Goal: Feedback & Contribution: Contribute content

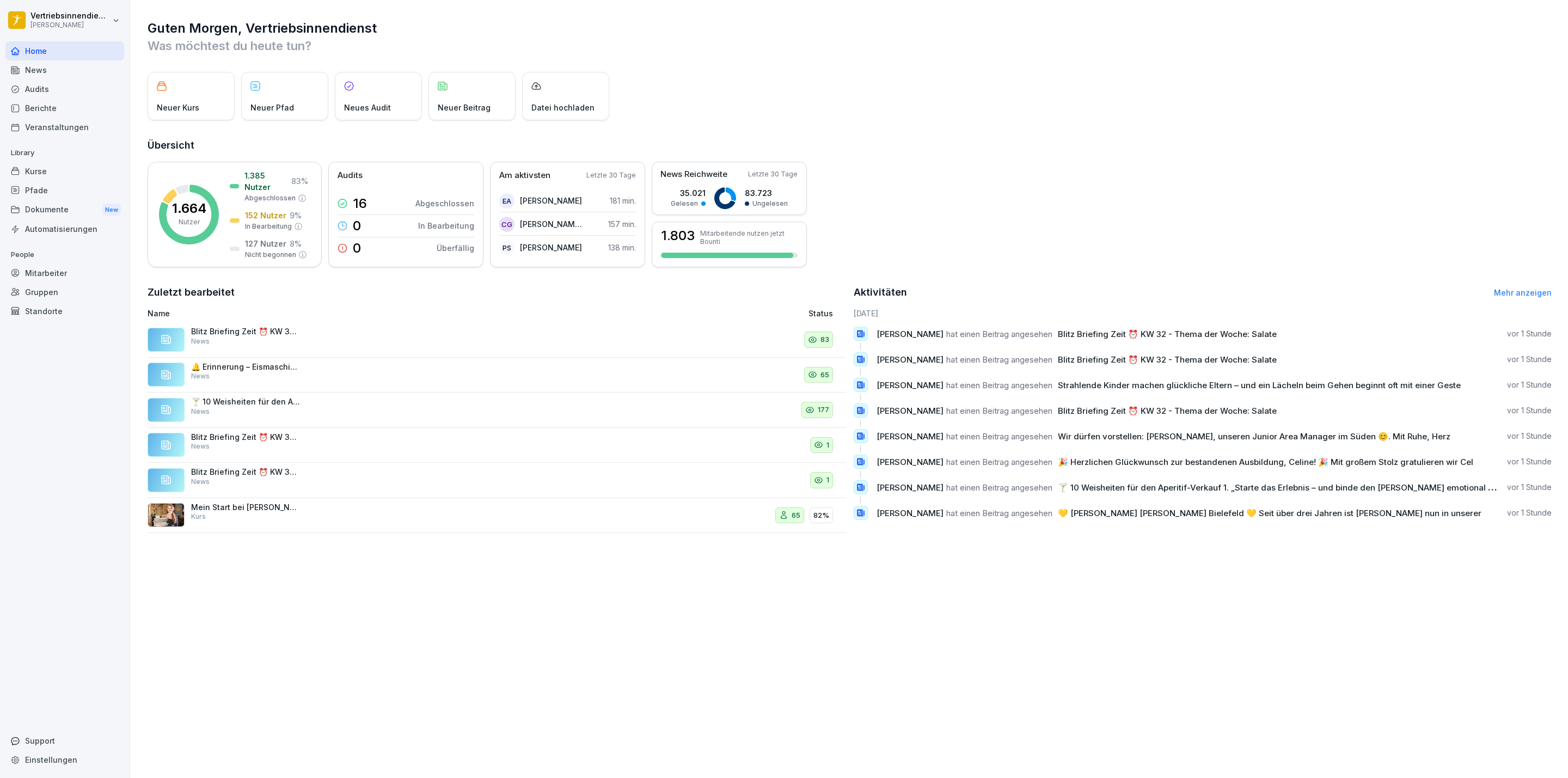
click at [25, 72] on div "News" at bounding box center [64, 69] width 118 height 19
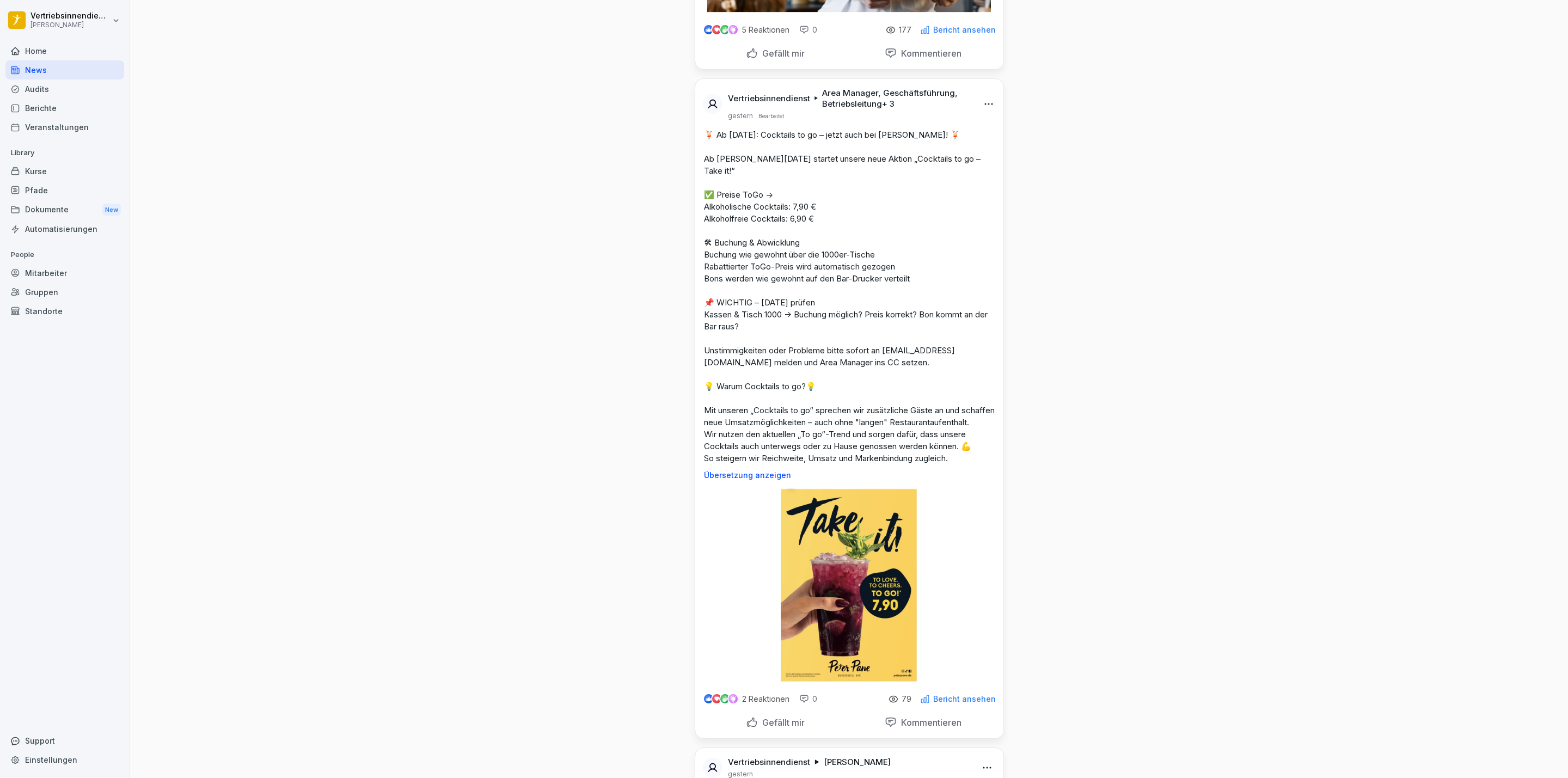
scroll to position [4900, 0]
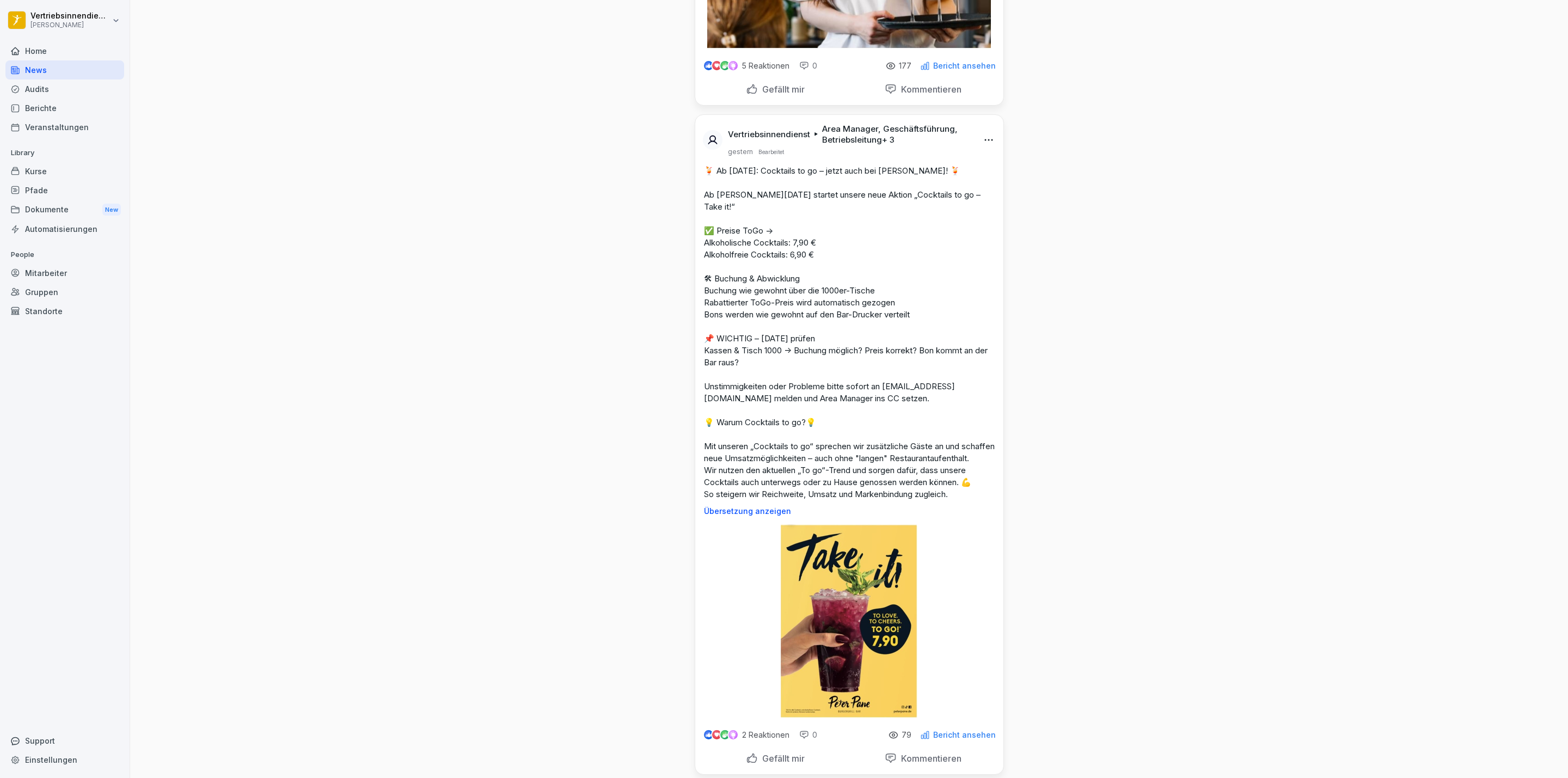
click at [885, 146] on p "Area Manager, Geschäftsführung, Betriebsleitung + 3" at bounding box center [896, 134] width 149 height 21
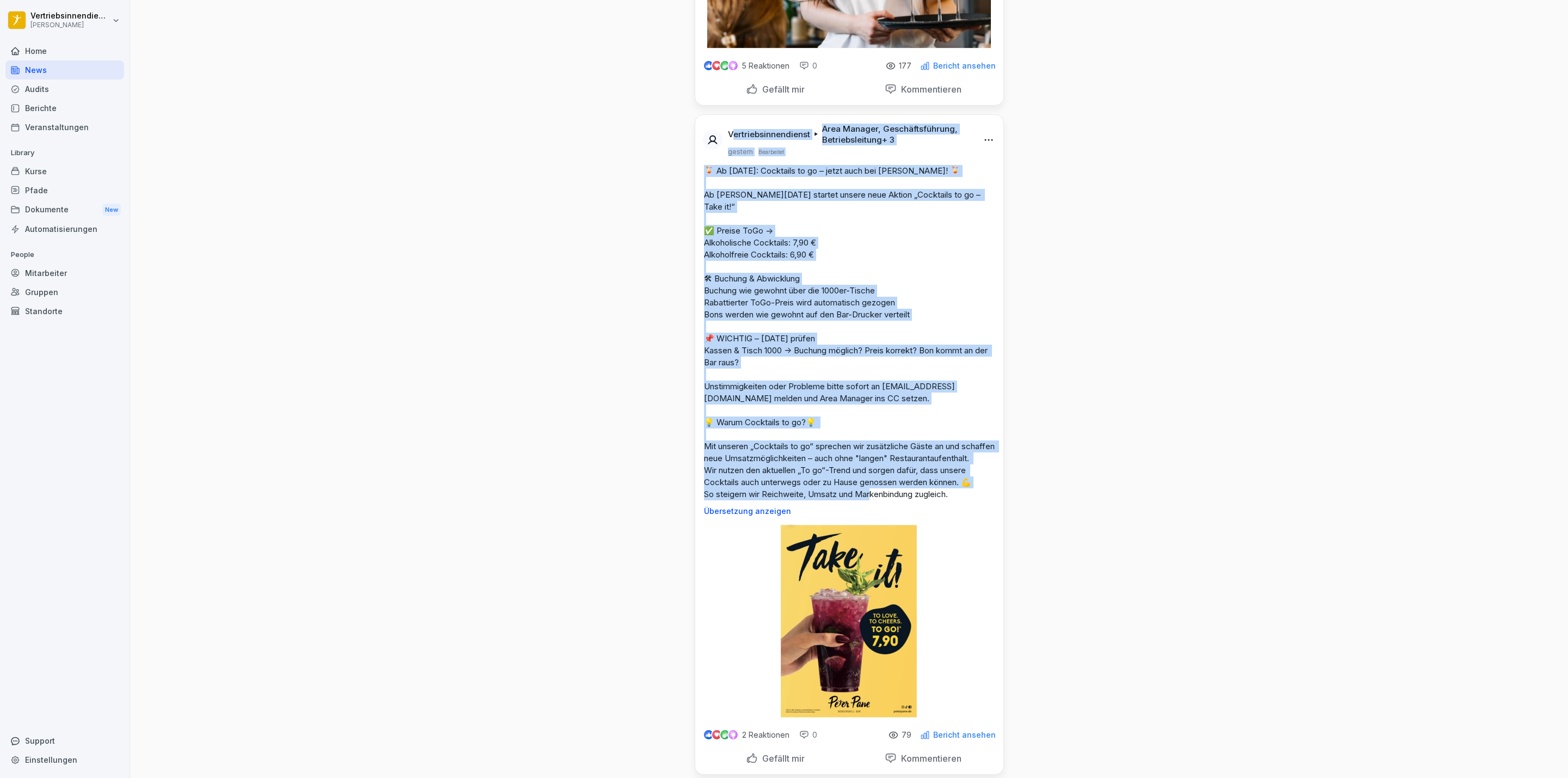
drag, startPoint x: 954, startPoint y: 518, endPoint x: 689, endPoint y: 166, distance: 440.6
click at [695, 166] on div "Vertriebsinnendienst Area Manager, Geschäftsführung, Betriebsleitung + 3 gester…" at bounding box center [849, 416] width 308 height 603
copy div "Vertriebsinnendienst Area Manager, Geschäftsführung, Betriebsleitung + 3 gester…"
click at [834, 500] on img at bounding box center [848, 621] width 137 height 193
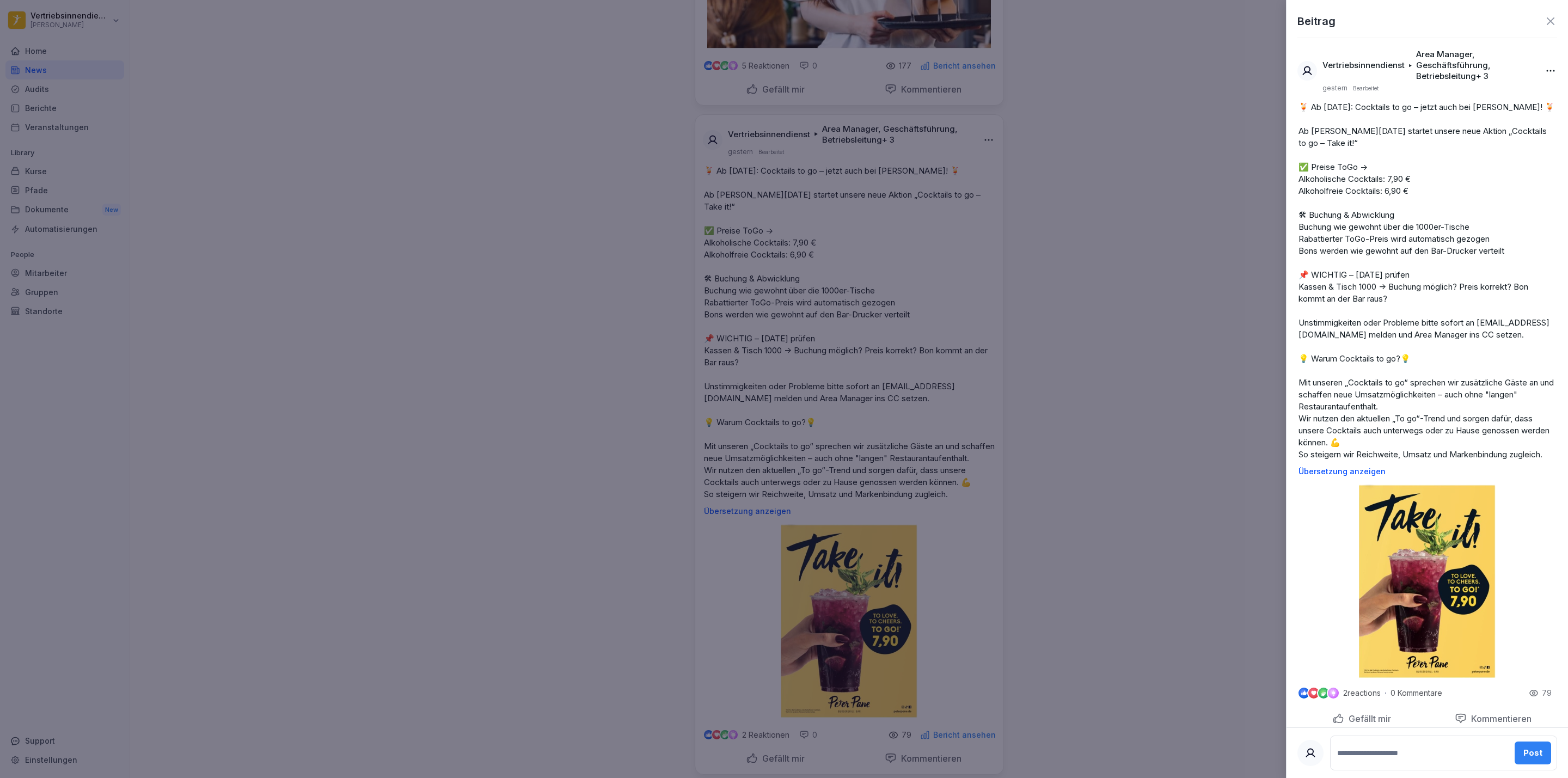
click at [1045, 255] on div at bounding box center [784, 389] width 1568 height 778
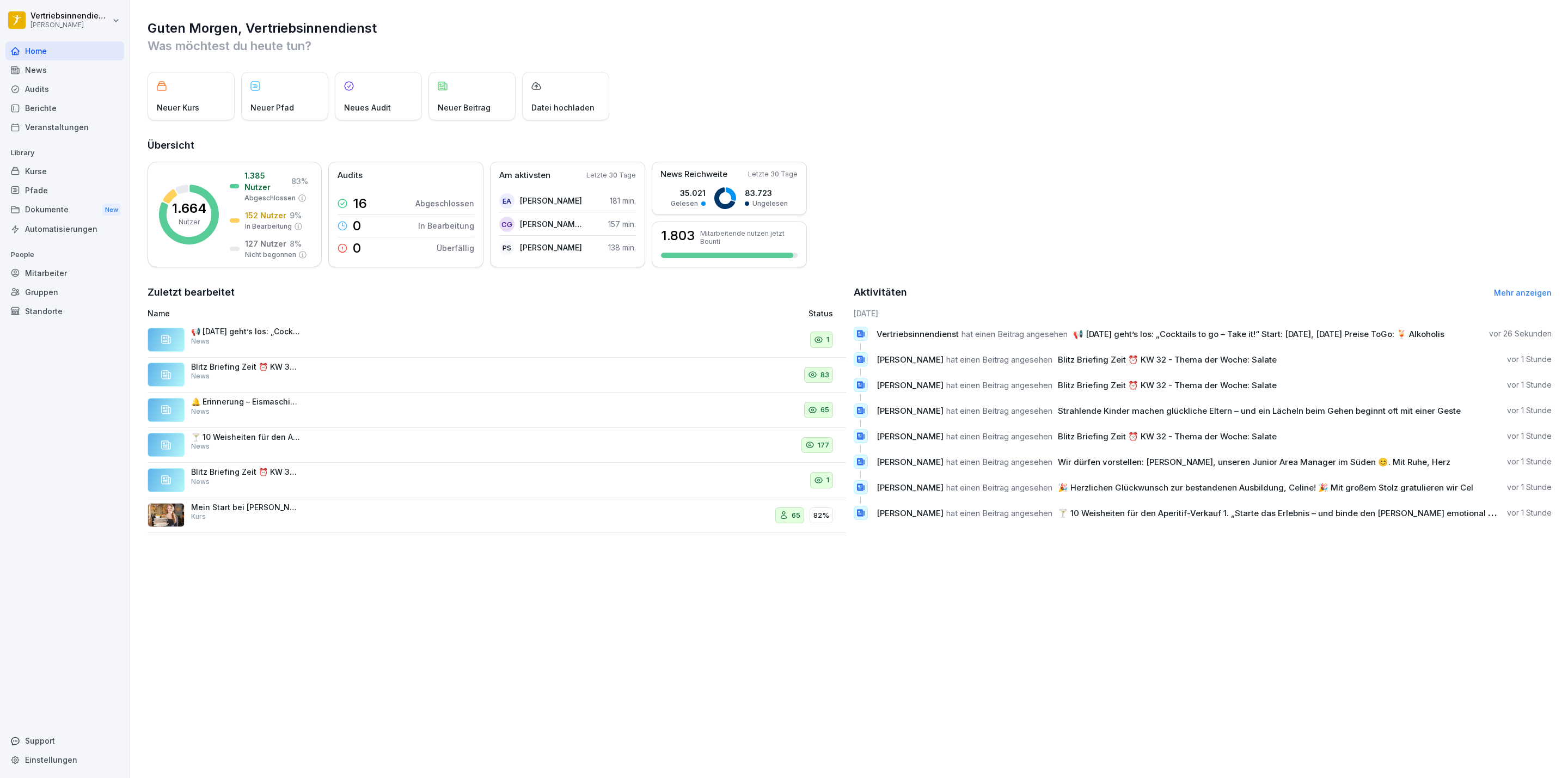
click at [79, 69] on div "News" at bounding box center [64, 69] width 118 height 19
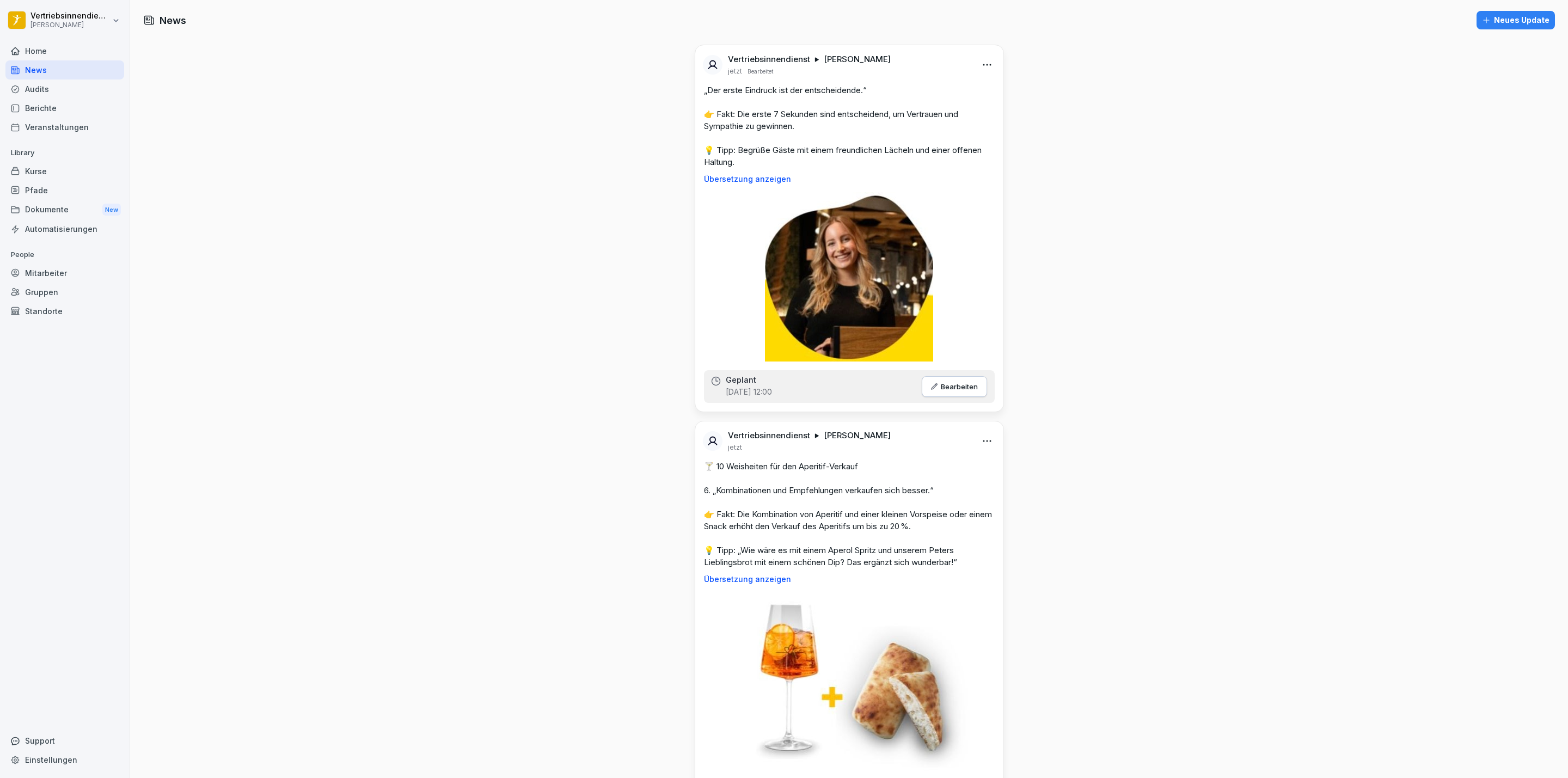
click at [1045, 28] on button "Neues Update" at bounding box center [1516, 20] width 79 height 18
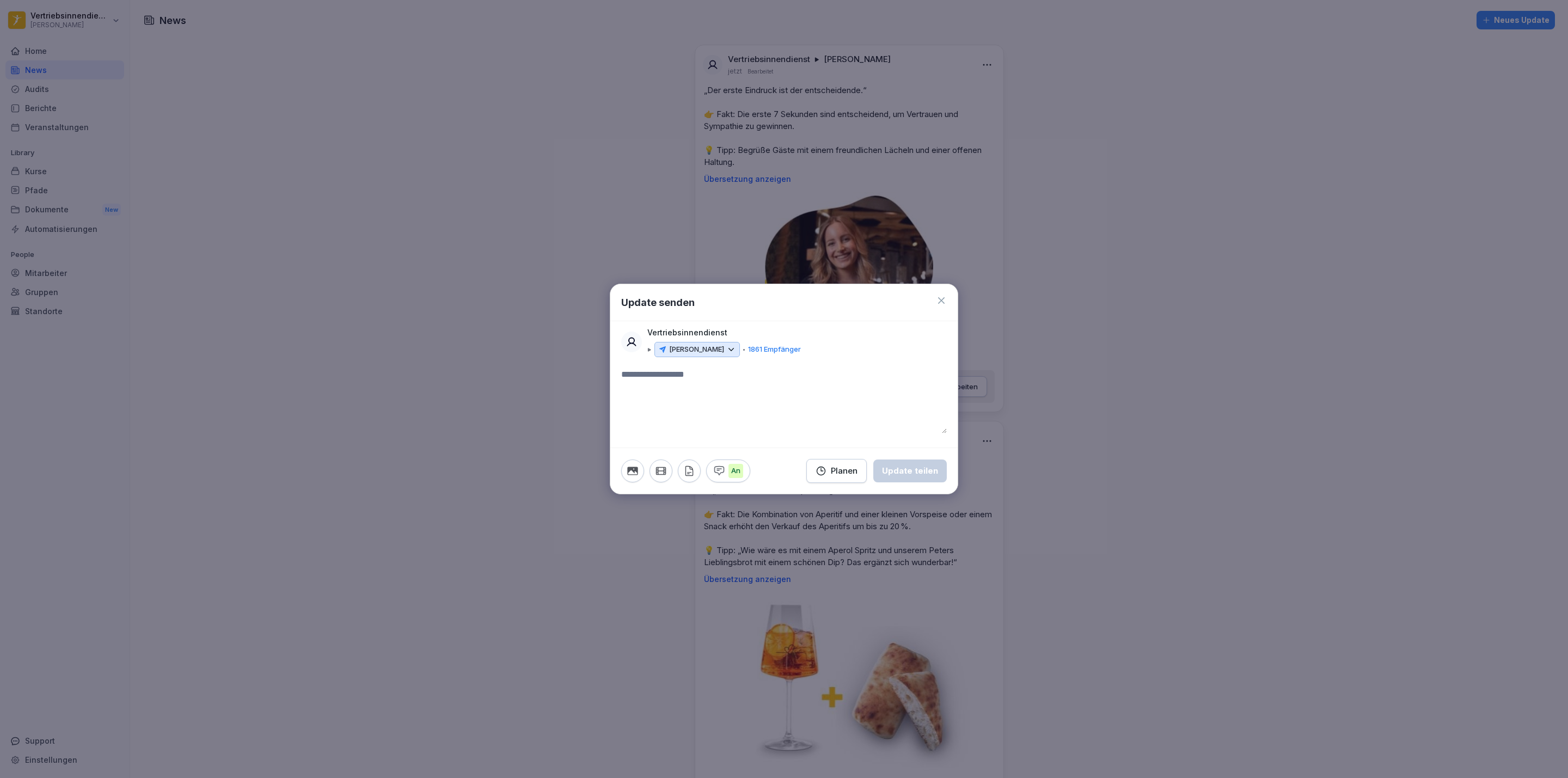
click at [681, 373] on textarea at bounding box center [784, 400] width 325 height 65
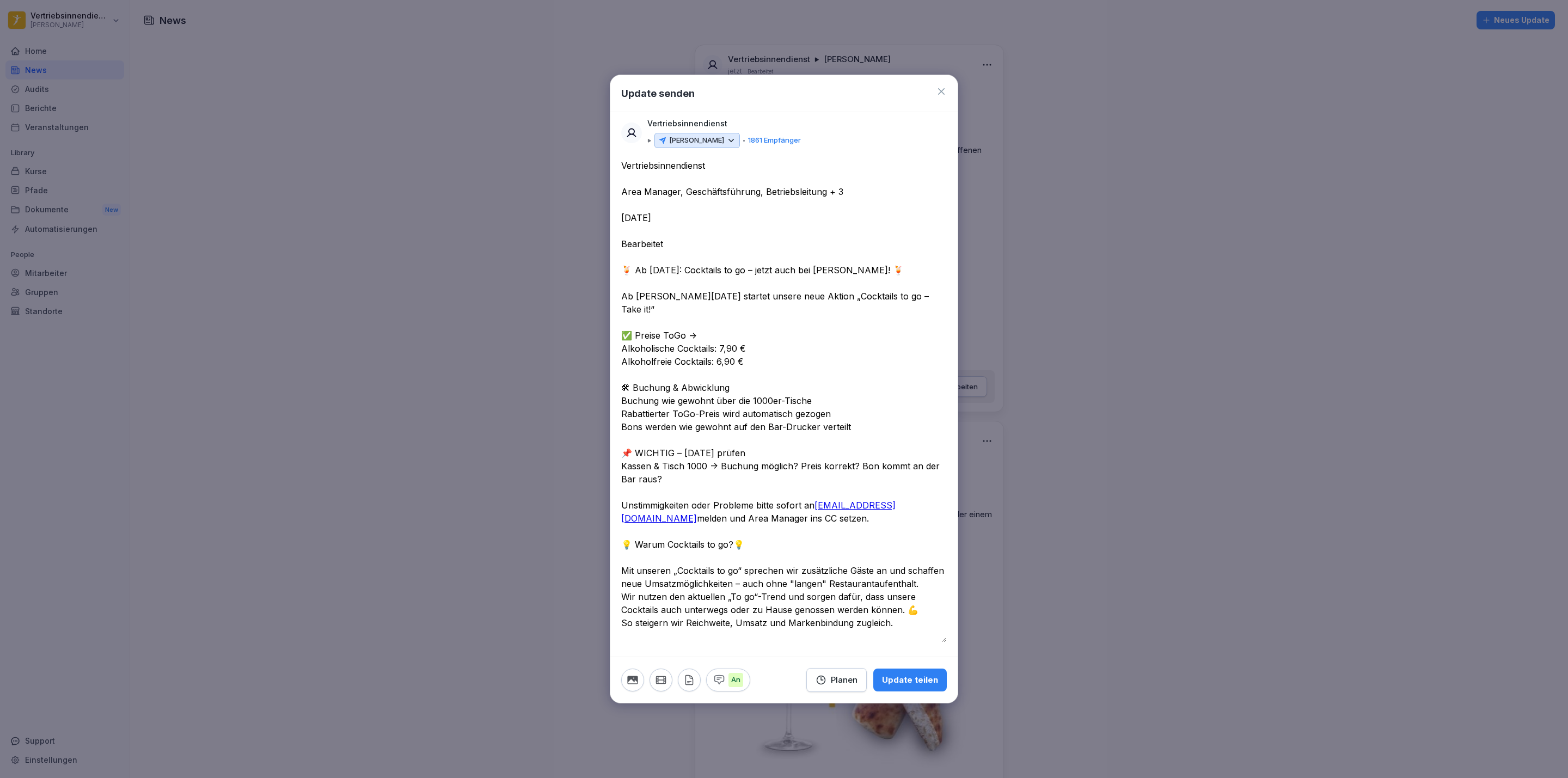
drag, startPoint x: 675, startPoint y: 247, endPoint x: 615, endPoint y: 162, distance: 104.0
click at [615, 162] on div "Vertriebsinnendienst Area Manager, Geschäftsführung, Betriebsleitung + 3 gester…" at bounding box center [784, 408] width 347 height 497
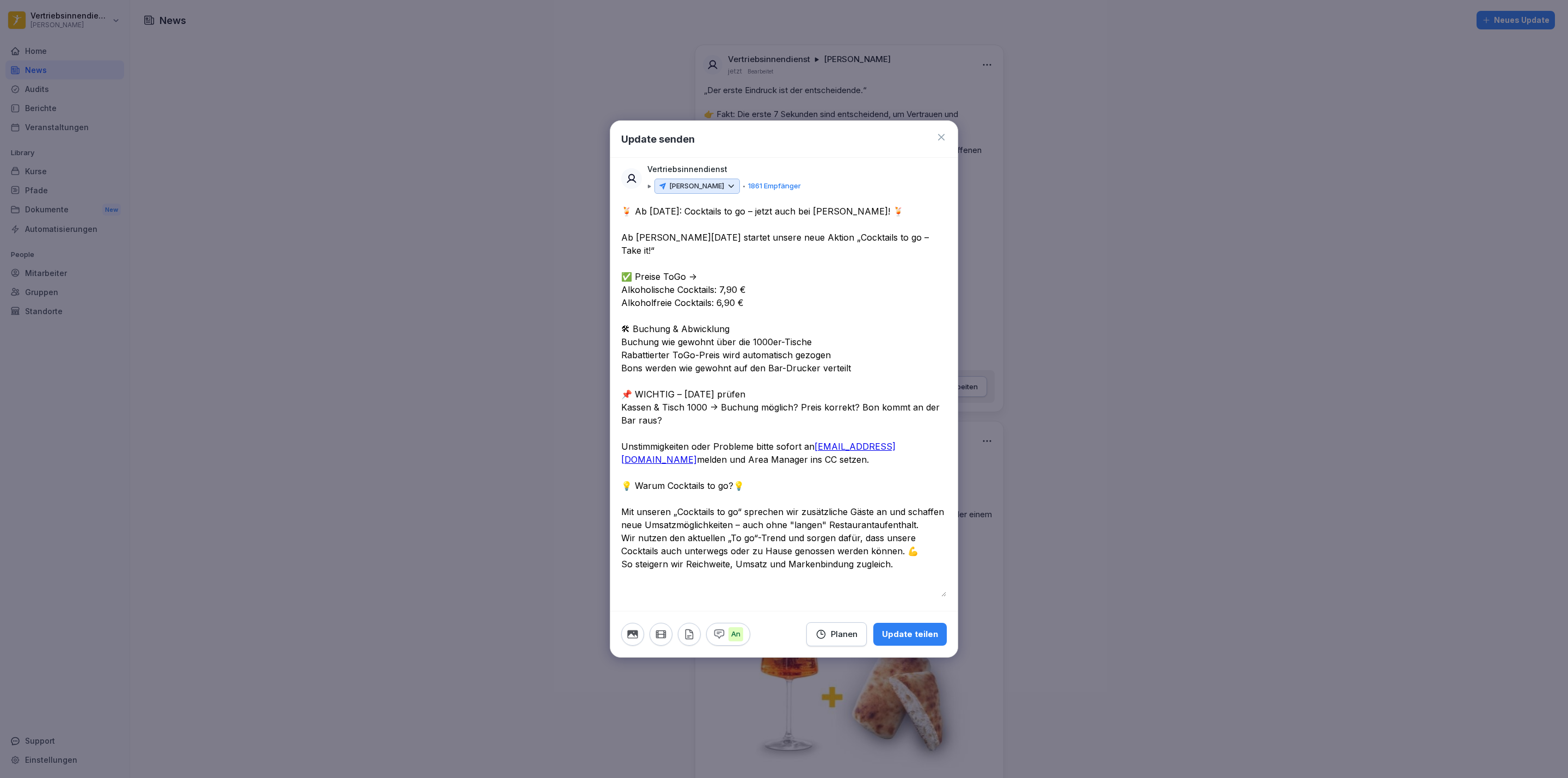
drag, startPoint x: 680, startPoint y: 219, endPoint x: 637, endPoint y: 224, distance: 43.3
click at [637, 224] on textarea "**********" at bounding box center [783, 400] width 325 height 392
type textarea "**********"
click at [735, 500] on p "An" at bounding box center [735, 634] width 15 height 14
click at [735, 500] on p "Aus" at bounding box center [737, 634] width 18 height 14
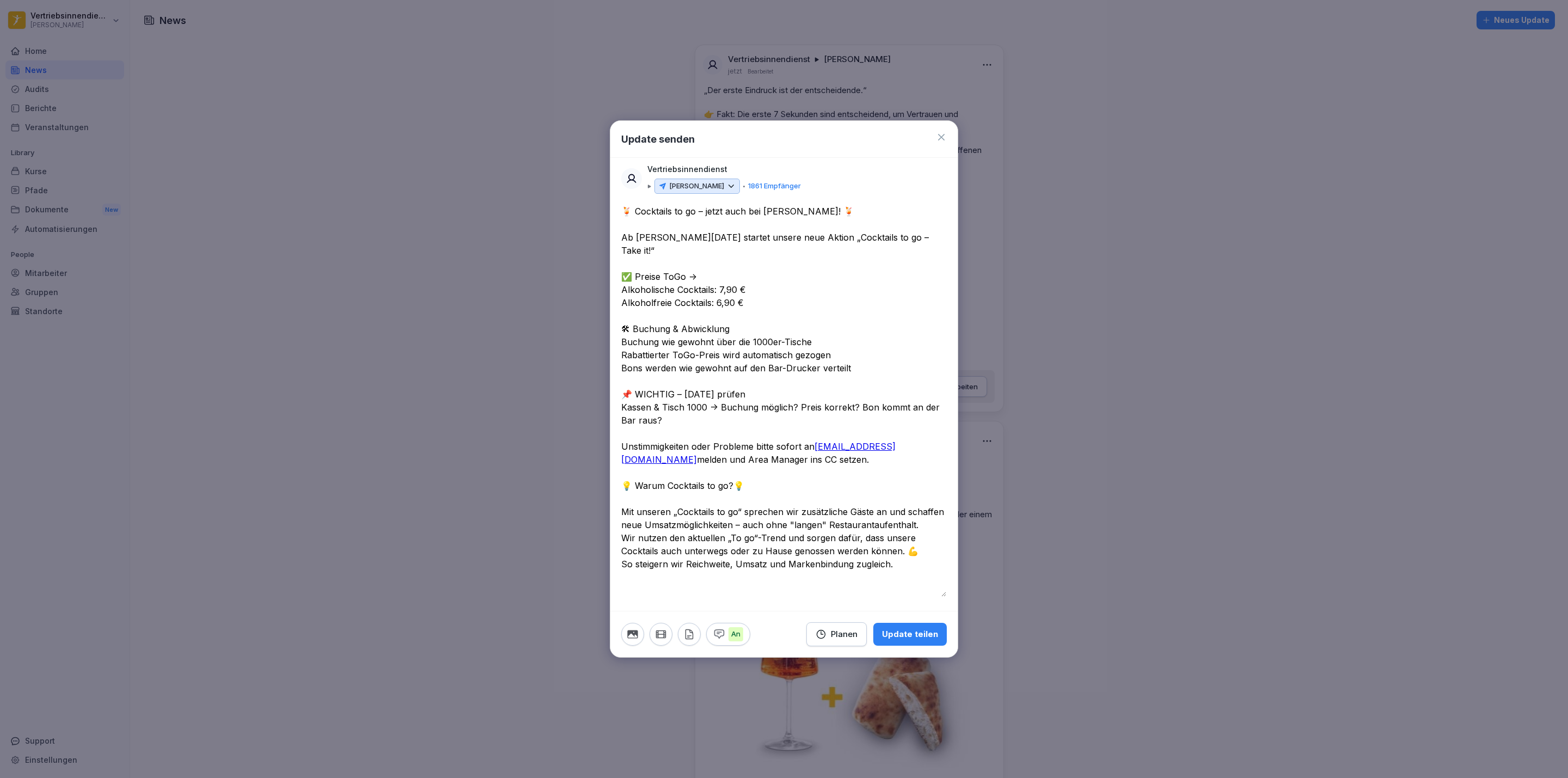
click at [813, 500] on button "Planen" at bounding box center [836, 634] width 60 height 24
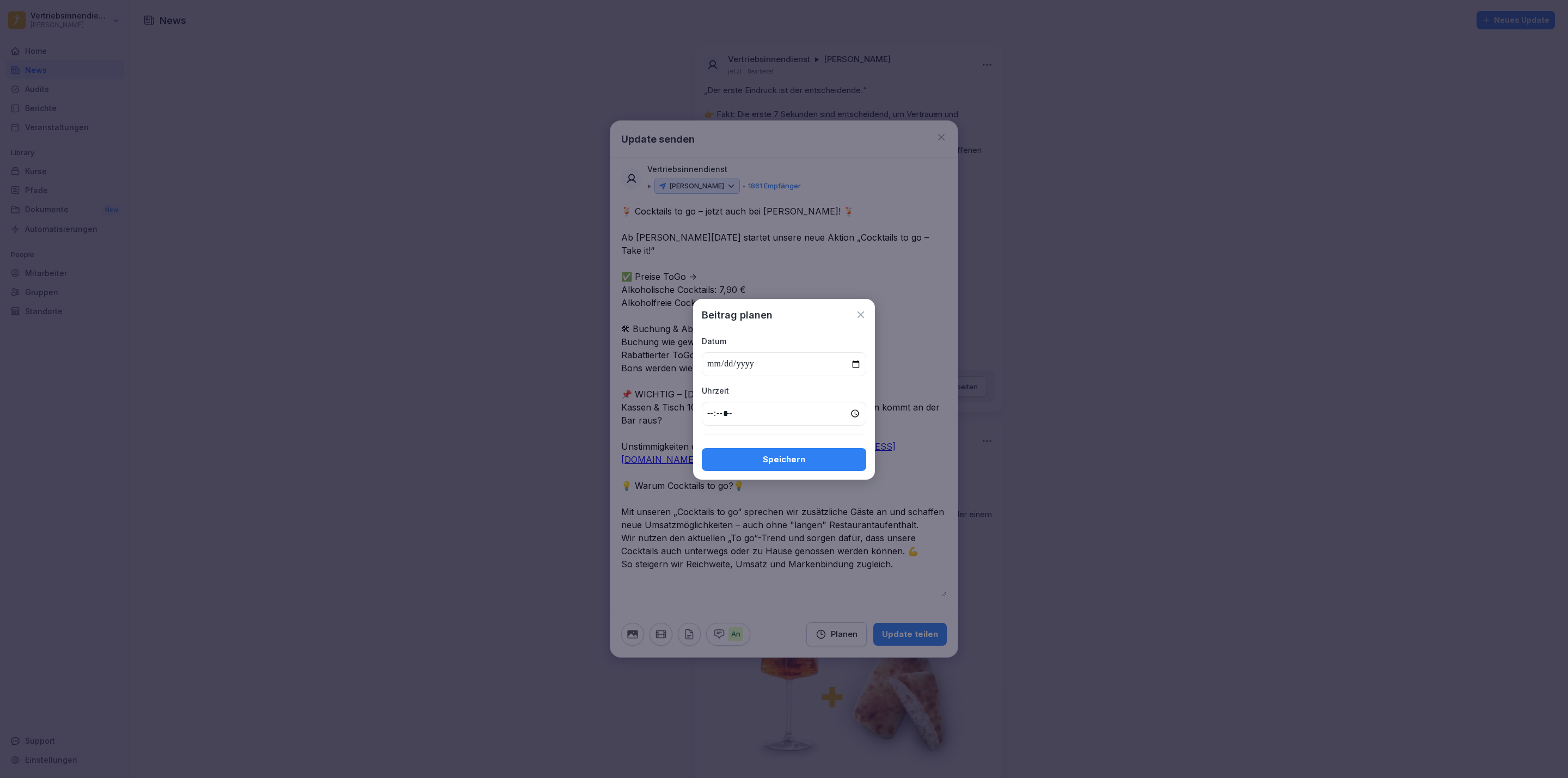
click at [858, 359] on input "date" at bounding box center [784, 364] width 165 height 24
type input "**********"
click at [706, 413] on input "time" at bounding box center [784, 413] width 165 height 24
type input "*****"
click at [769, 468] on button "Speichern" at bounding box center [784, 459] width 165 height 23
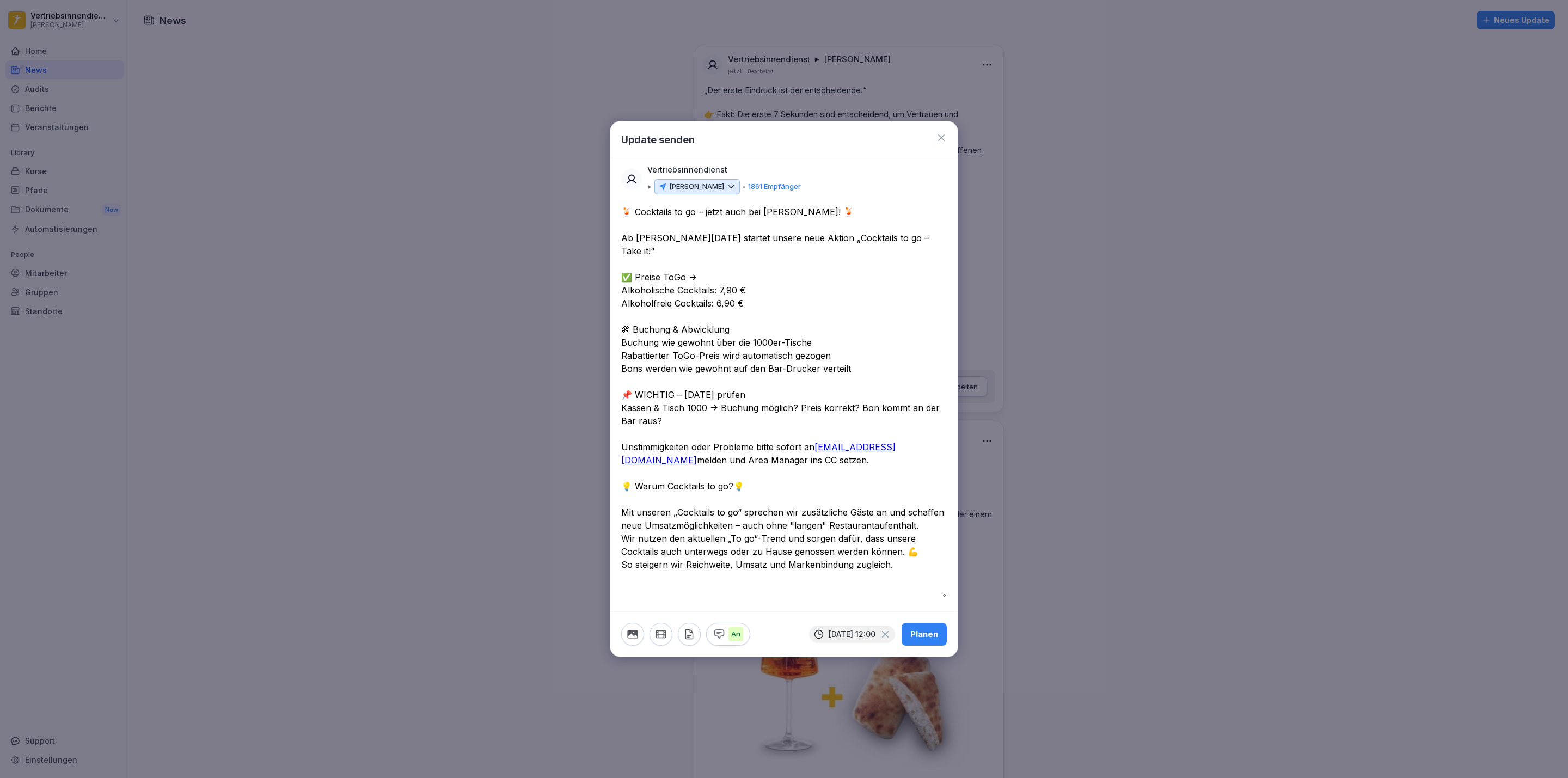
drag, startPoint x: 673, startPoint y: 419, endPoint x: 621, endPoint y: 391, distance: 59.1
click at [621, 391] on textarea "**********" at bounding box center [783, 401] width 325 height 392
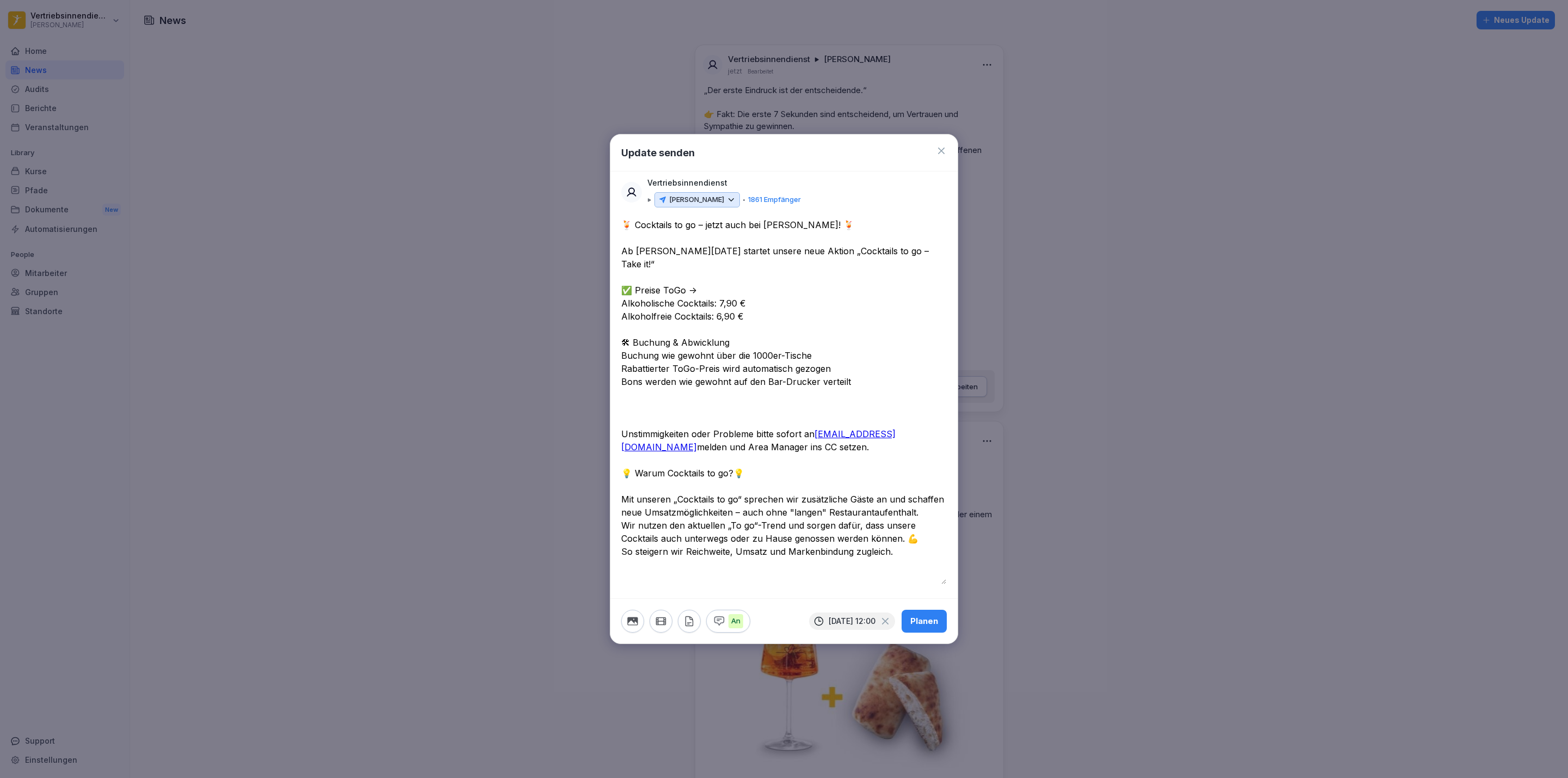
drag, startPoint x: 750, startPoint y: 449, endPoint x: 623, endPoint y: 427, distance: 128.9
click at [623, 427] on textarea "**********" at bounding box center [783, 402] width 325 height 366
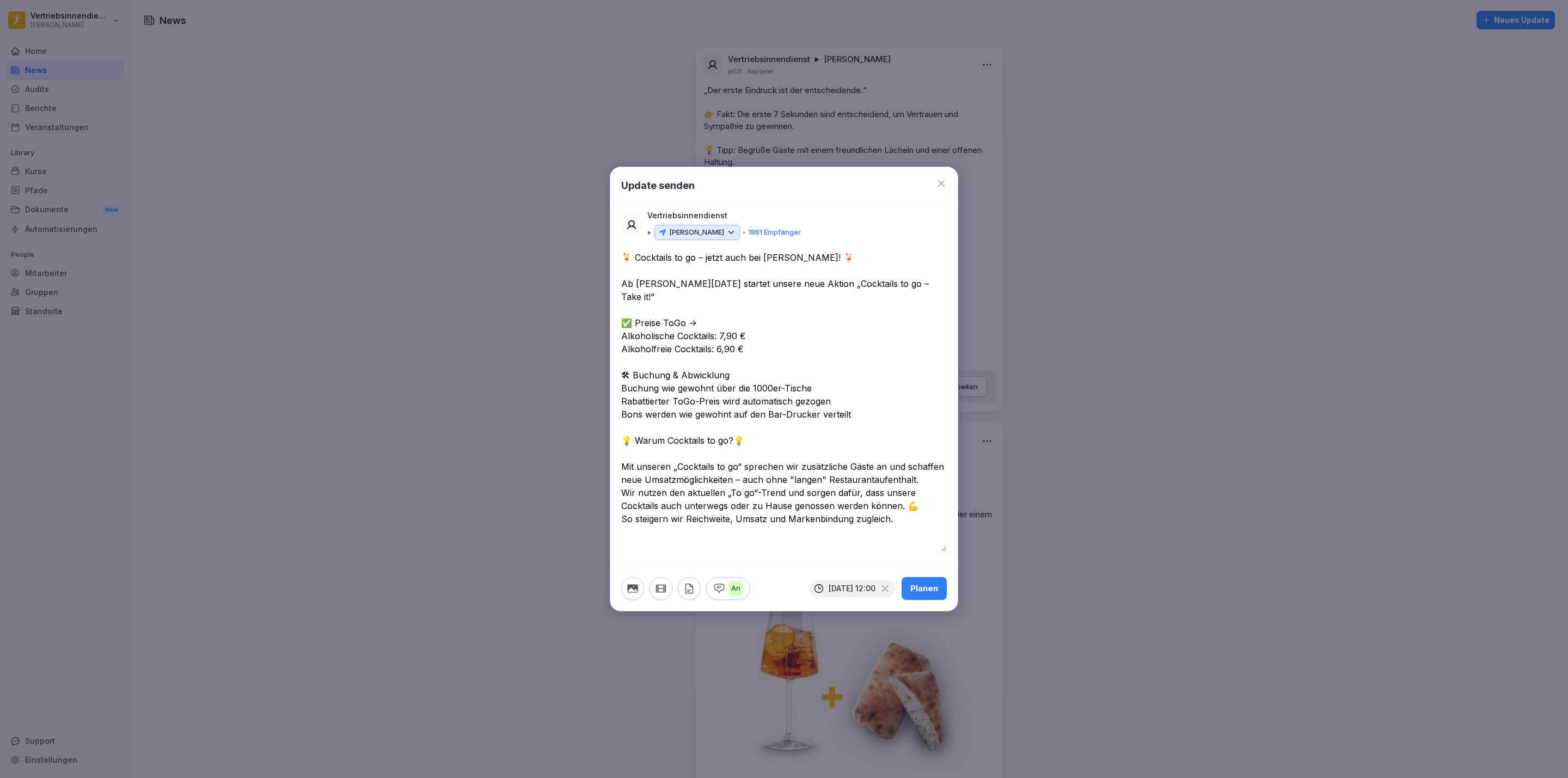
type textarea "**********"
click at [638, 500] on icon "button" at bounding box center [633, 589] width 12 height 12
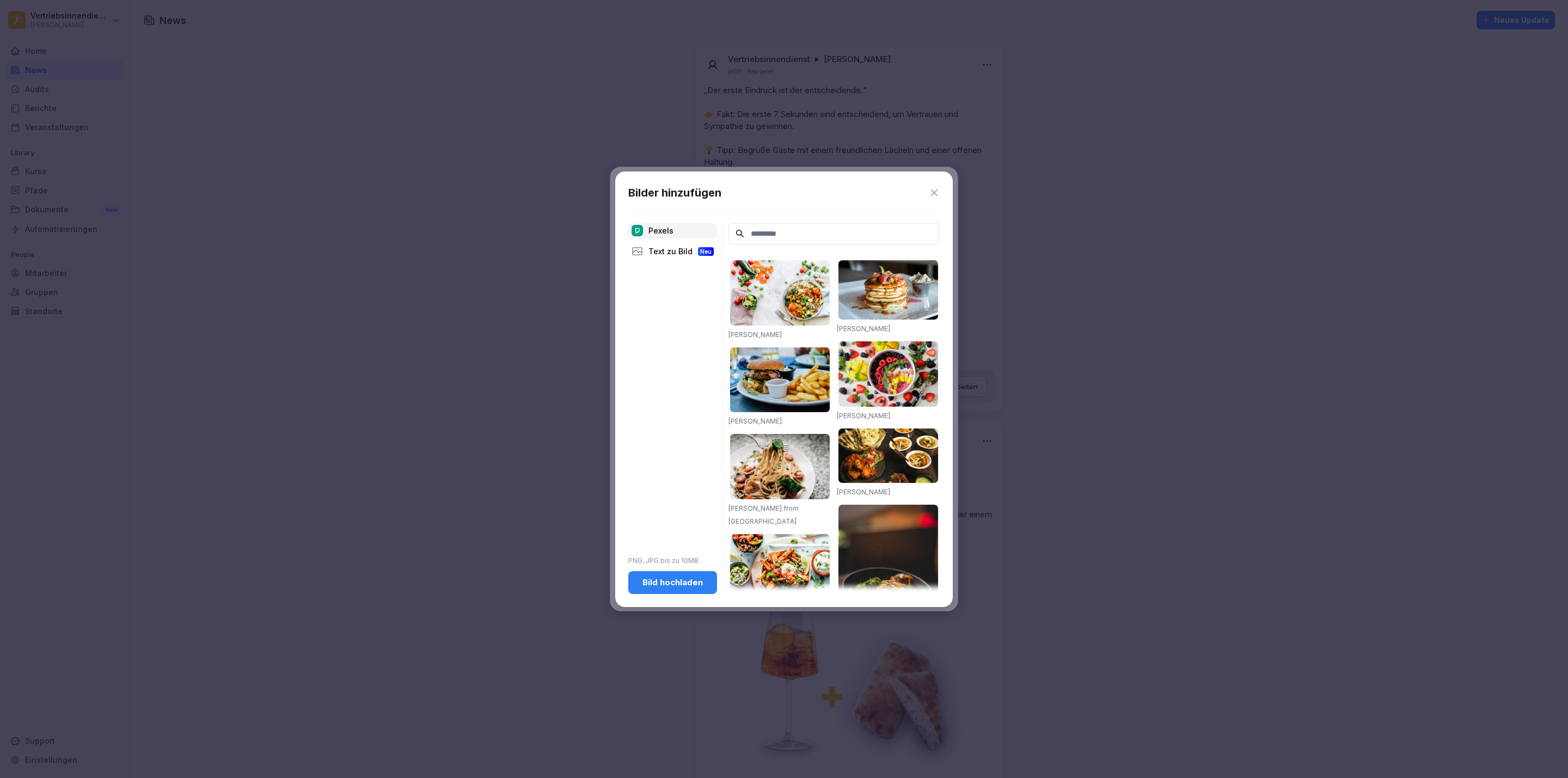
click at [699, 500] on button "Bild hochladen" at bounding box center [672, 582] width 89 height 23
click at [677, 500] on div "Bild hochladen" at bounding box center [672, 583] width 71 height 12
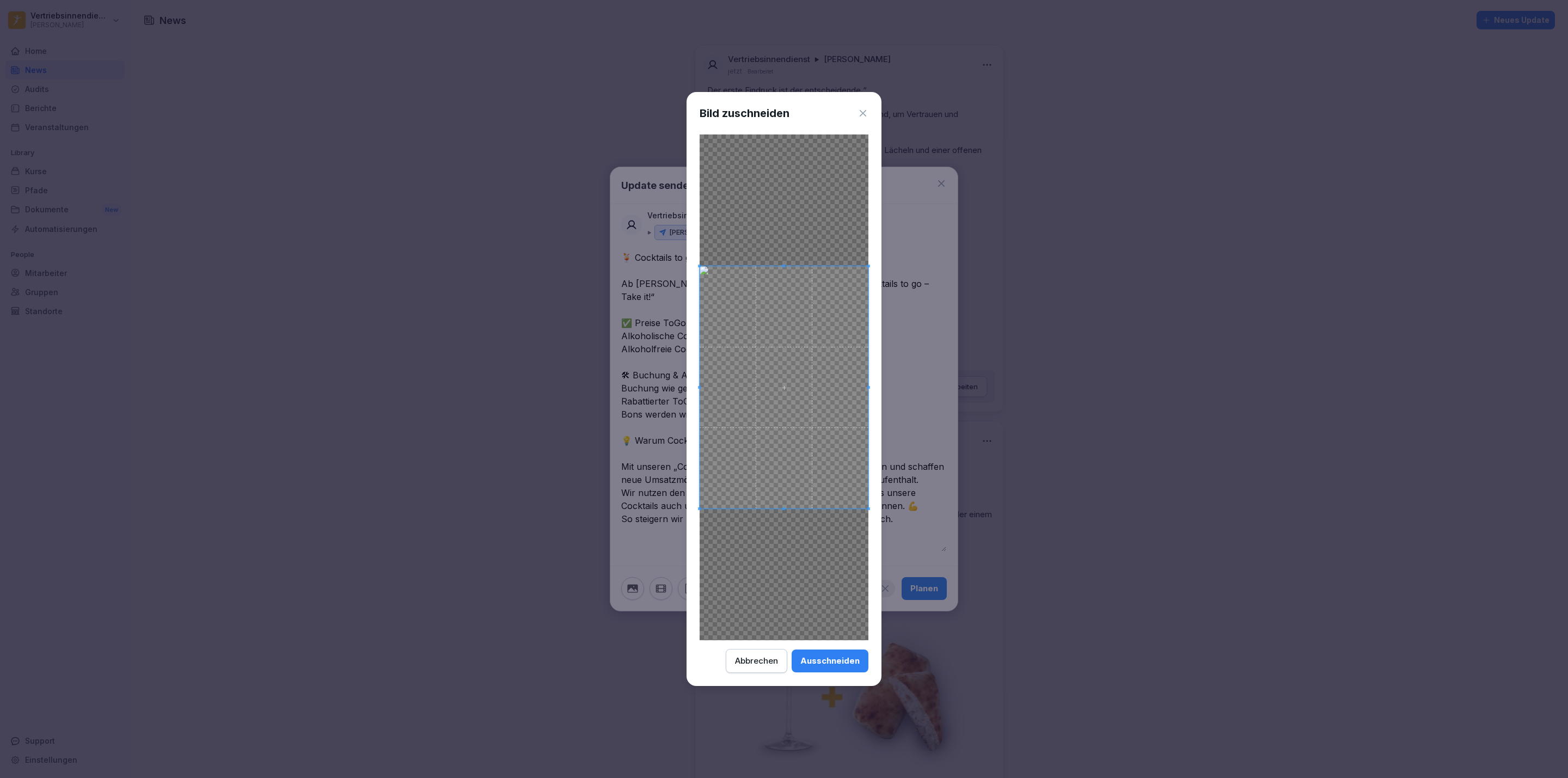
click at [830, 500] on div "Ausschneiden" at bounding box center [829, 661] width 60 height 12
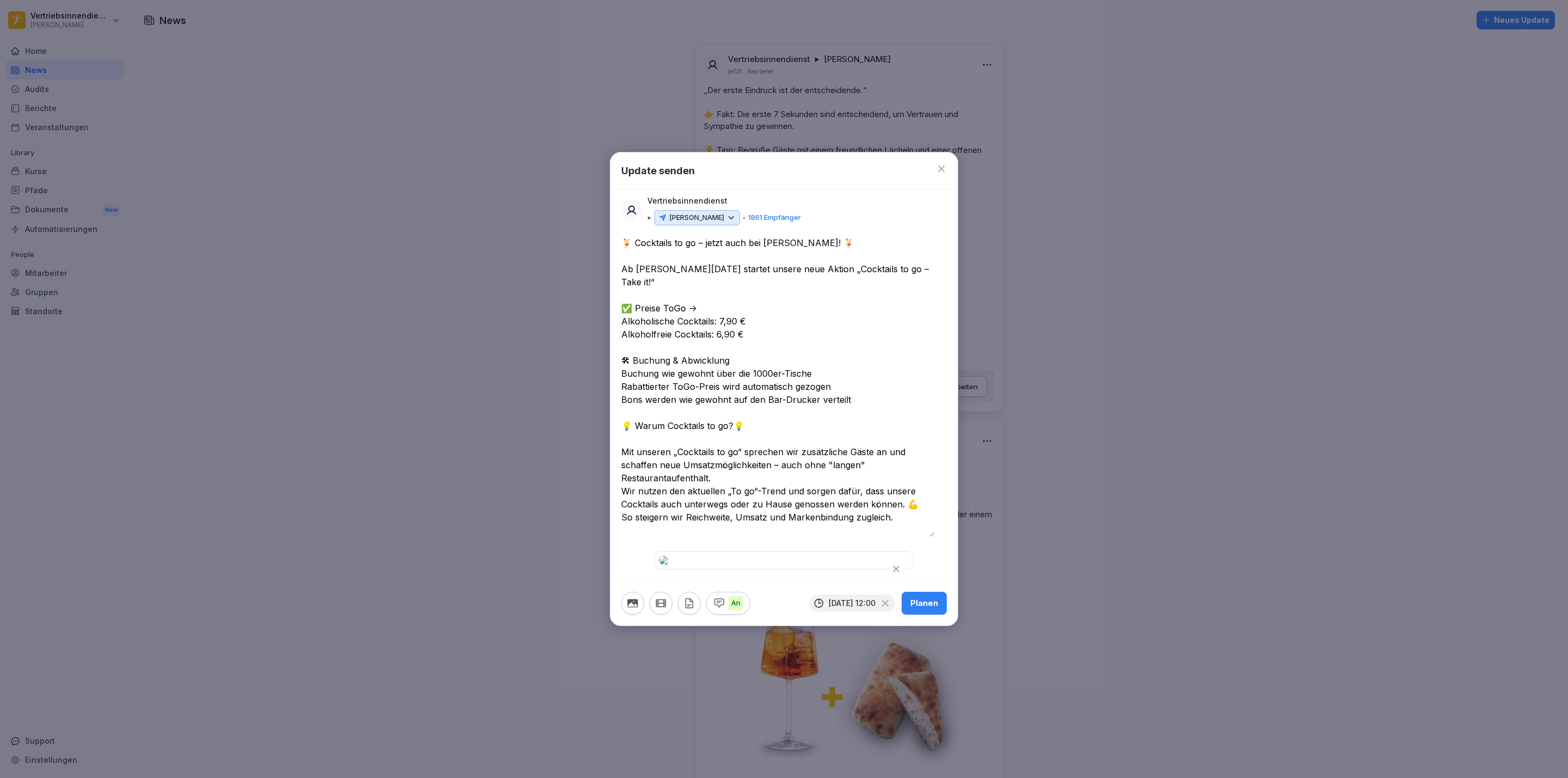
click at [922, 500] on div "Planen" at bounding box center [924, 604] width 28 height 12
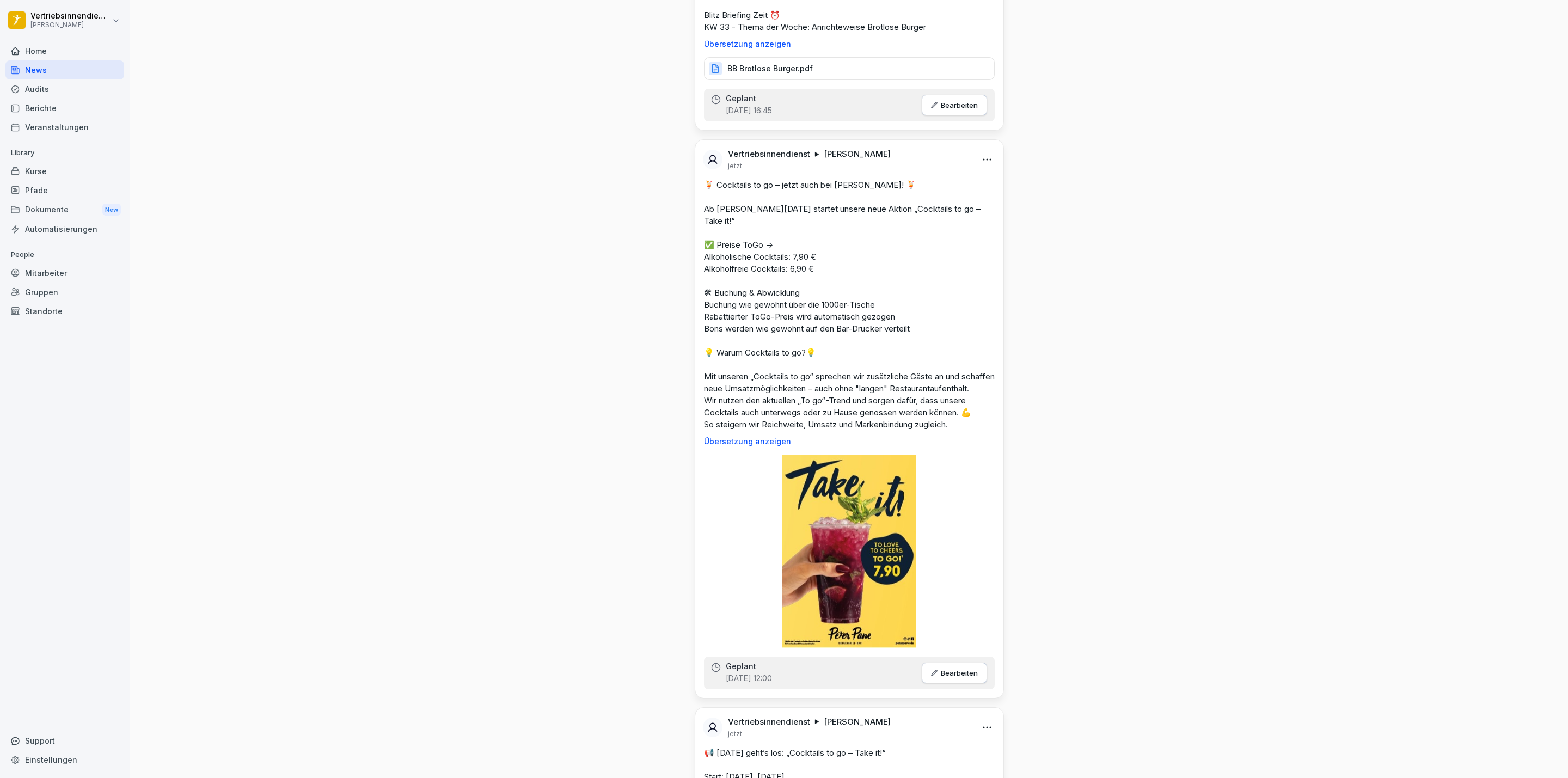
scroll to position [4002, 0]
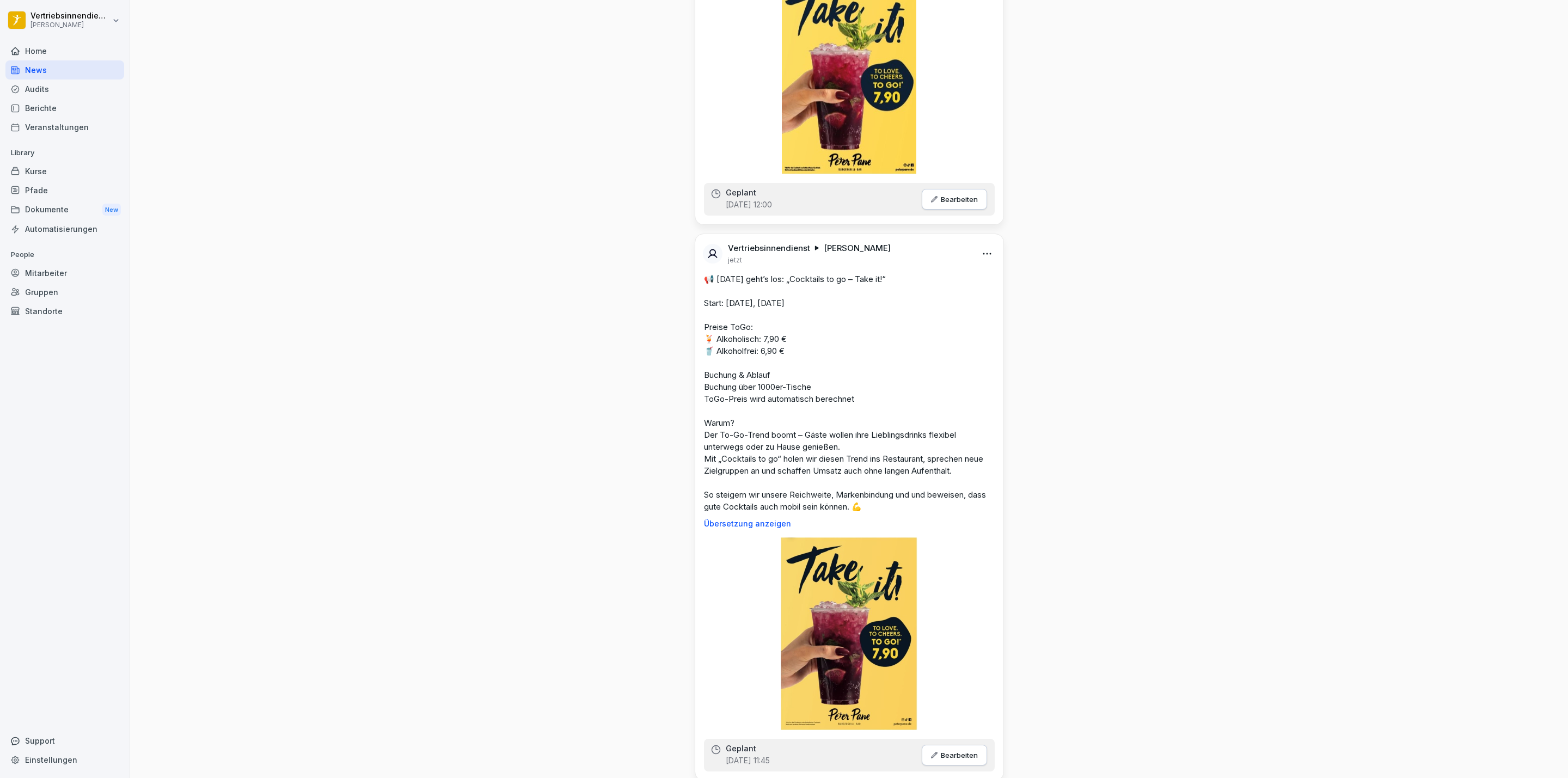
scroll to position [4410, 0]
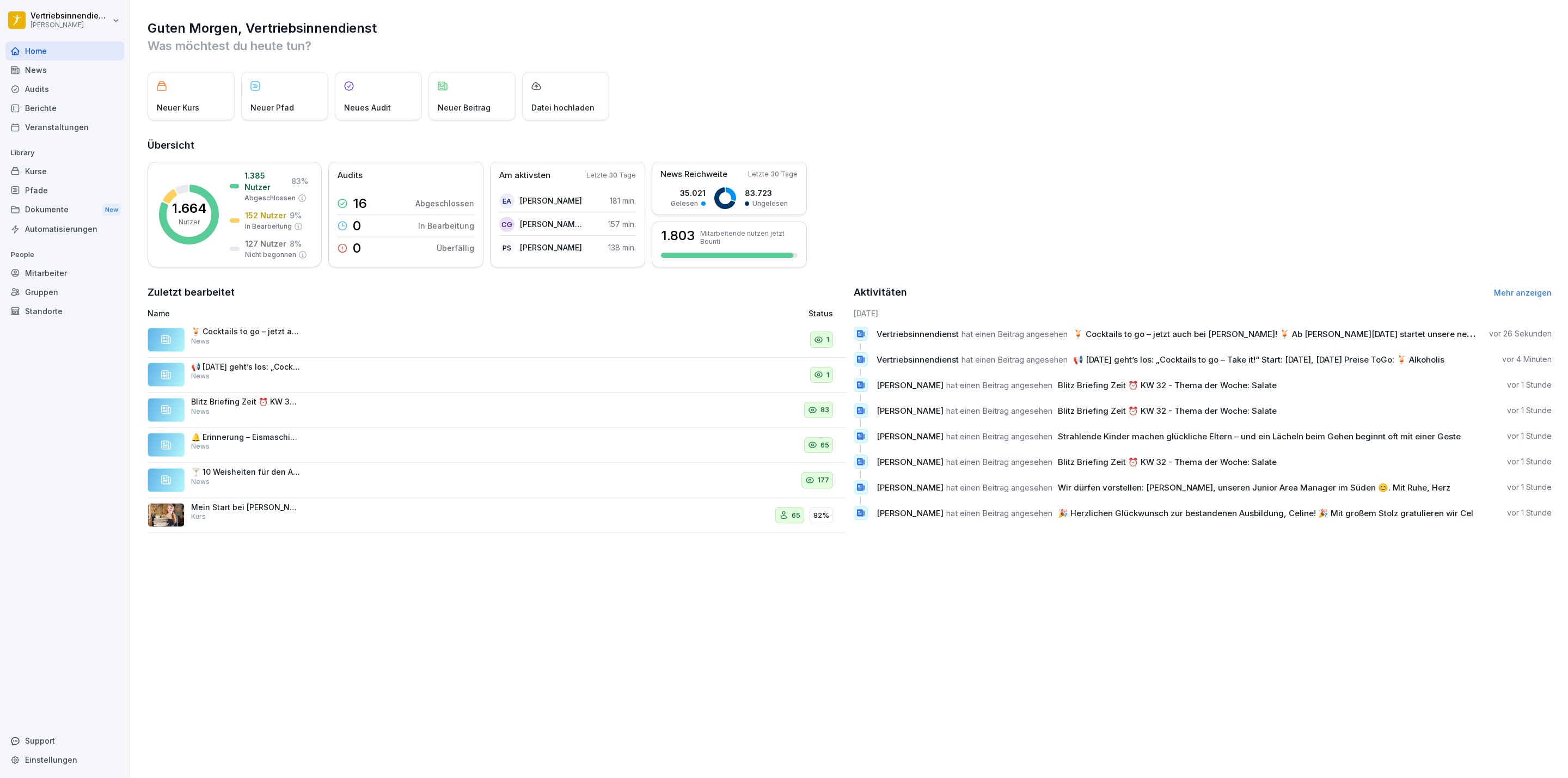
click at [21, 67] on div "News" at bounding box center [64, 69] width 118 height 19
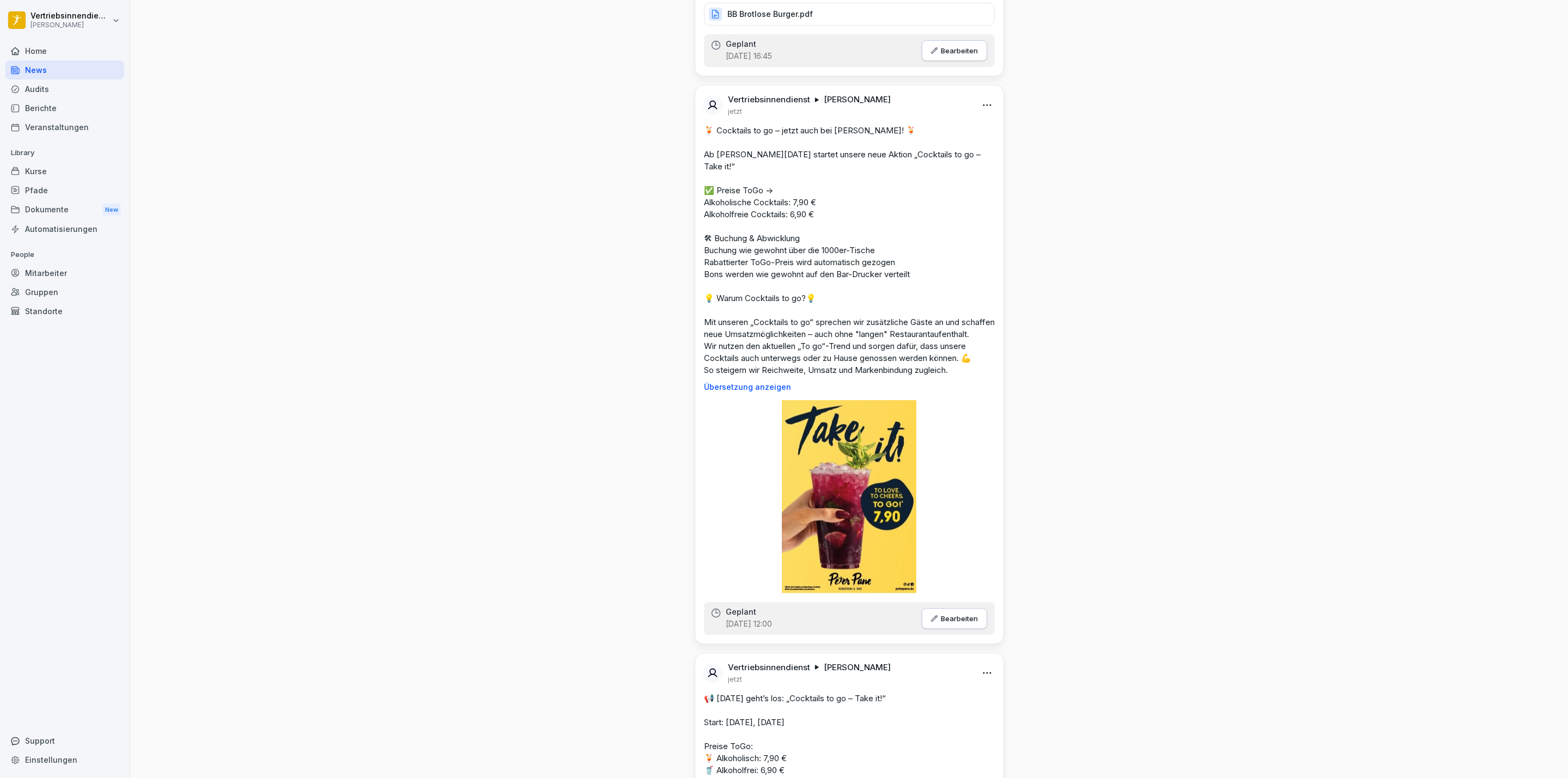
scroll to position [3920, 0]
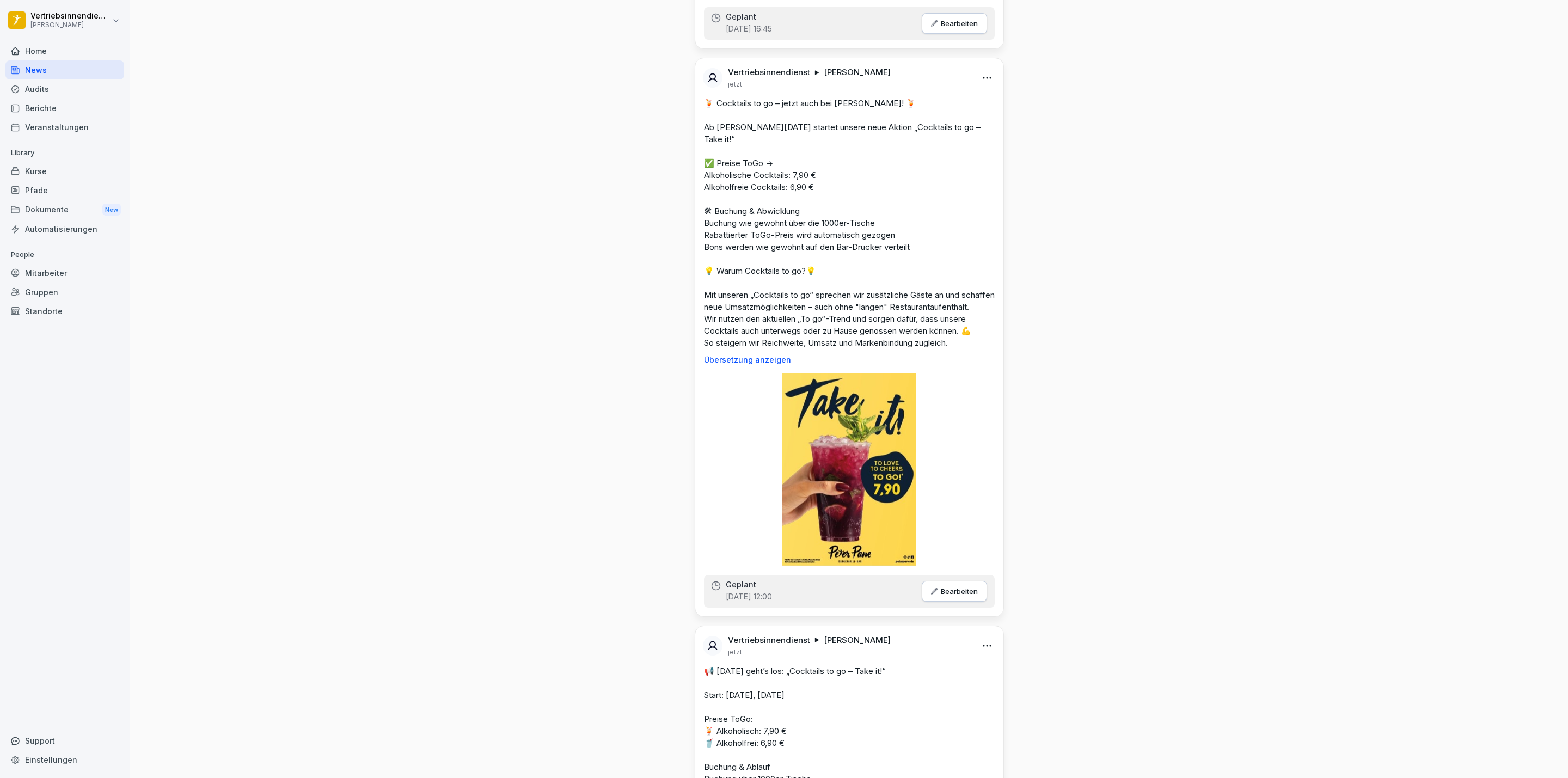
click at [977, 85] on html "Vertriebsinnendienst [PERSON_NAME] Home News Audits Berichte Veranstaltungen Li…" at bounding box center [784, 389] width 1568 height 778
click at [1046, 343] on html "Vertriebsinnendienst [PERSON_NAME] Home News Audits Berichte Veranstaltungen Li…" at bounding box center [784, 389] width 1568 height 778
click at [977, 89] on html "Vertriebsinnendienst [PERSON_NAME] Home News Audits Berichte Veranstaltungen Li…" at bounding box center [784, 389] width 1568 height 778
click at [941, 154] on div "Löschen" at bounding box center [920, 152] width 134 height 21
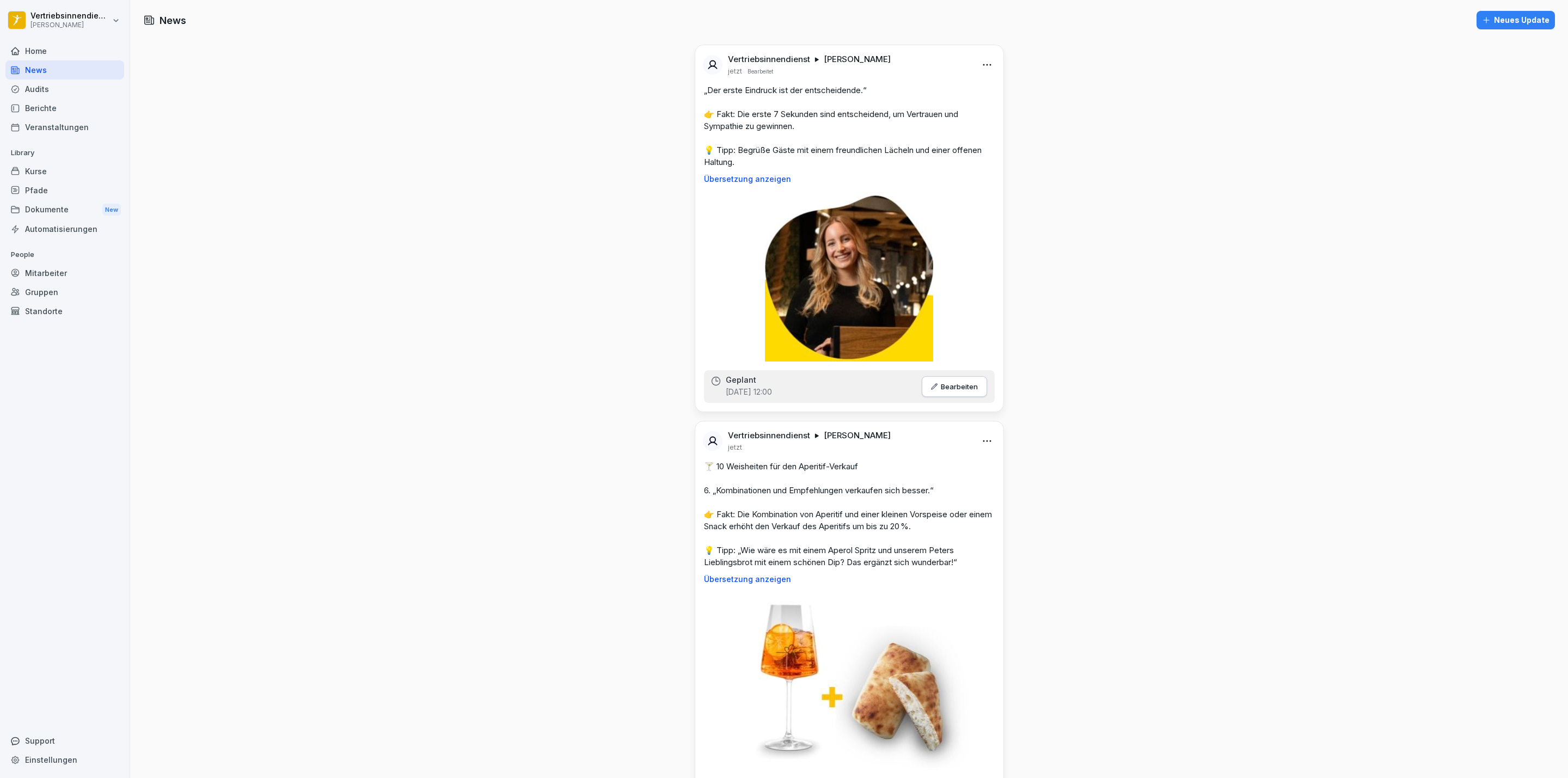
click at [45, 95] on div "Audits" at bounding box center [64, 88] width 118 height 19
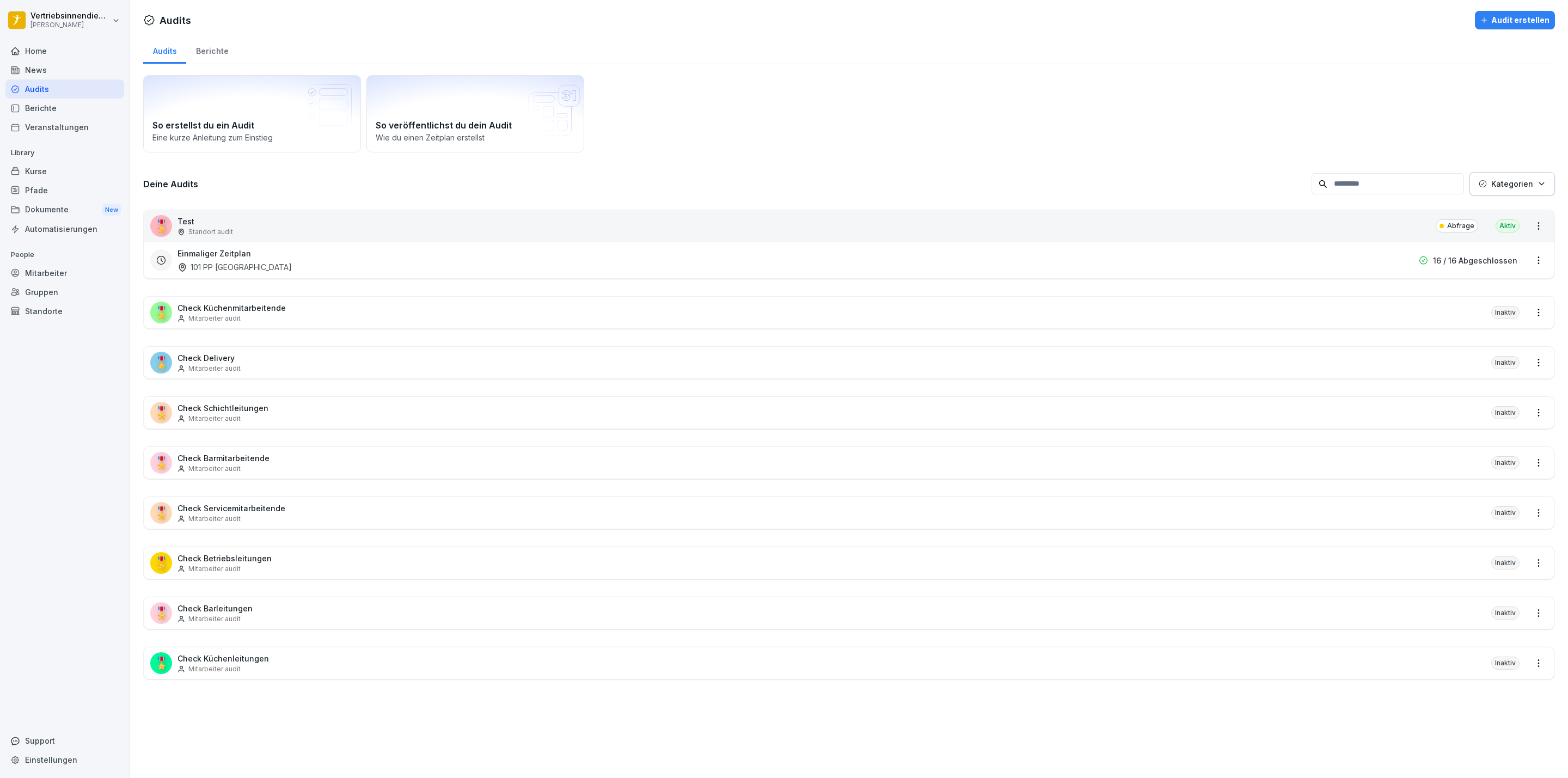
click at [48, 108] on div "Berichte" at bounding box center [64, 107] width 118 height 19
click at [44, 54] on div "Home" at bounding box center [64, 50] width 118 height 19
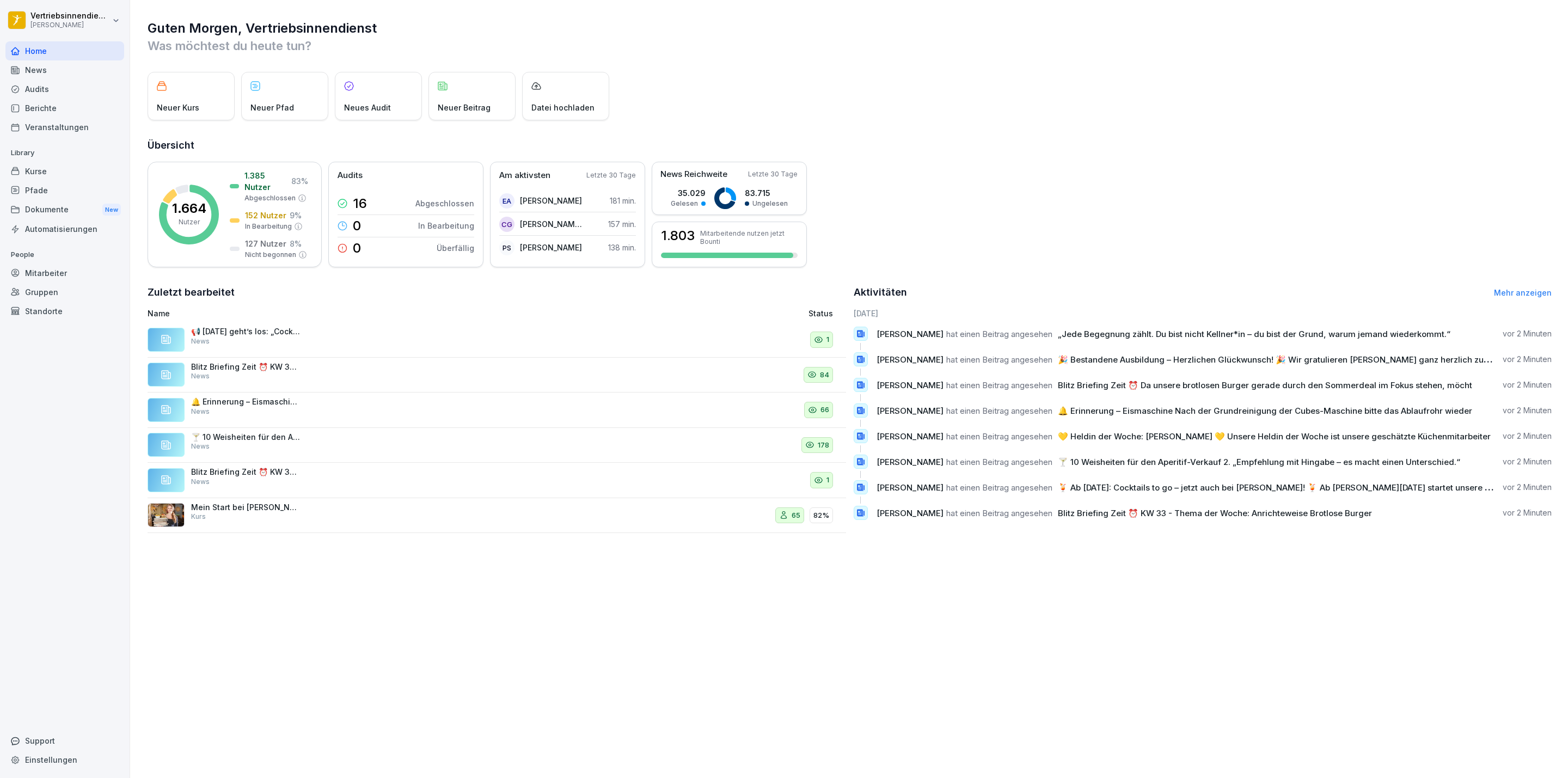
click at [553, 554] on div "Guten Morgen, Vertriebsinnendienst Was möchtest du heute tun? Neuer Kurs Neuer …" at bounding box center [849, 389] width 1438 height 778
click at [45, 72] on div "News" at bounding box center [64, 69] width 118 height 19
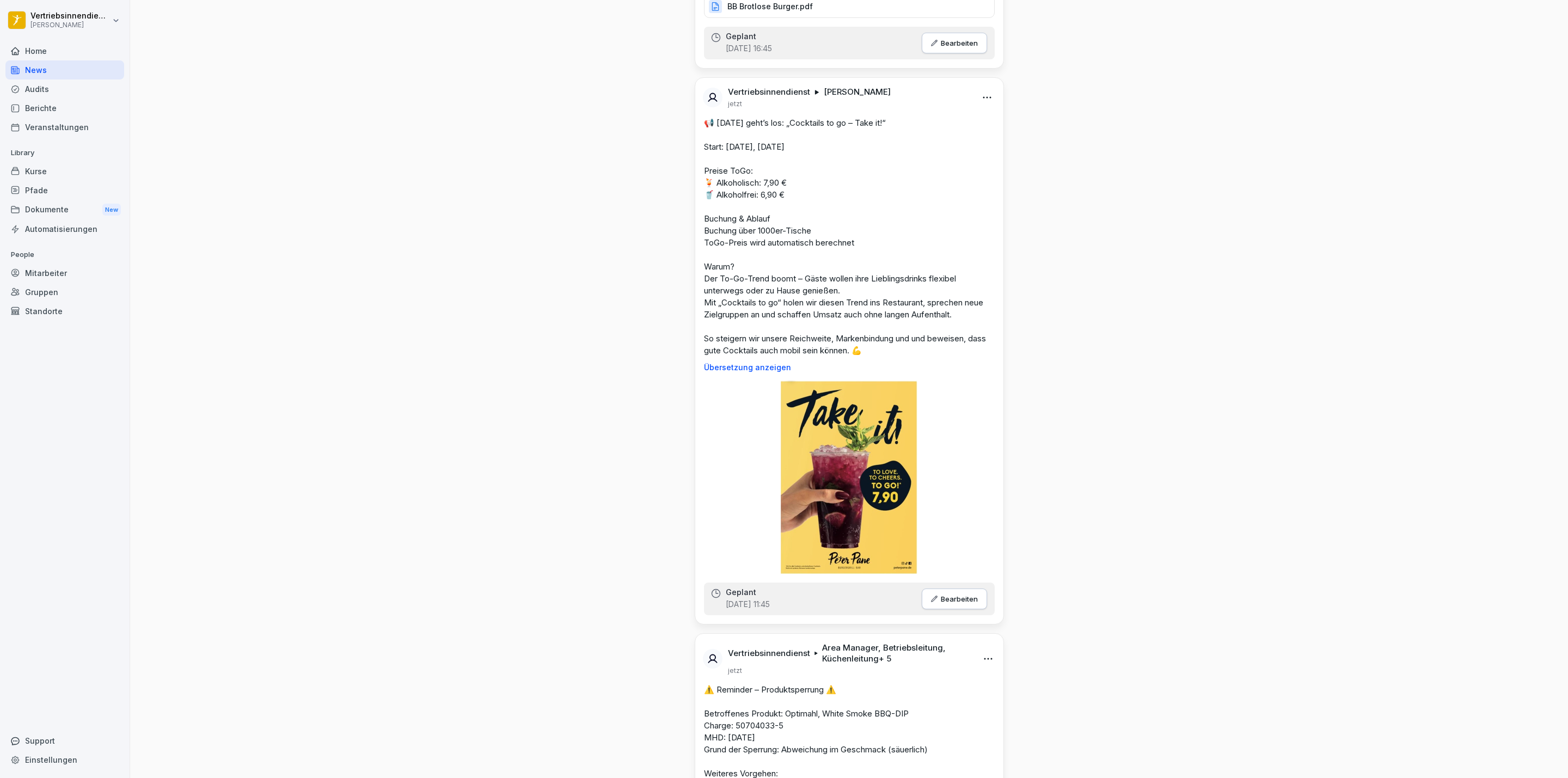
scroll to position [3920, 0]
